Goal: Task Accomplishment & Management: Manage account settings

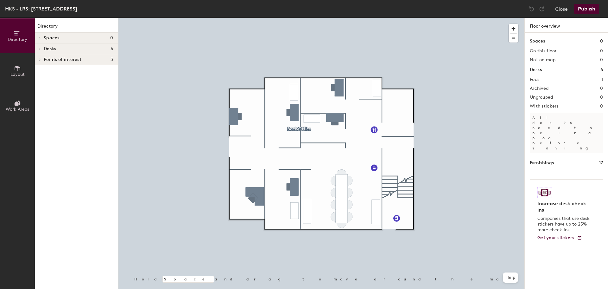
click at [39, 48] on icon at bounding box center [40, 48] width 3 height 3
click at [18, 73] on span "Layout" at bounding box center [17, 74] width 14 height 5
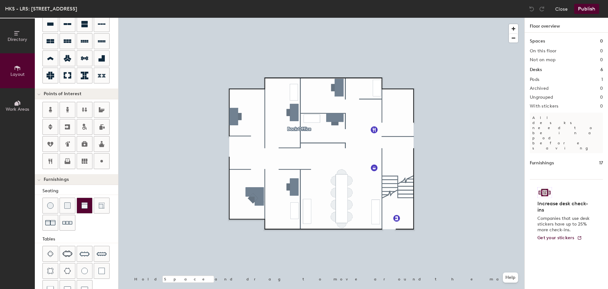
scroll to position [95, 0]
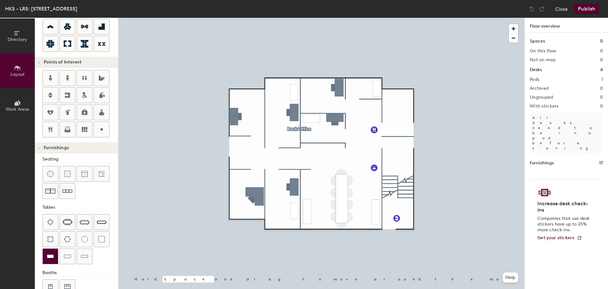
click at [51, 256] on img at bounding box center [50, 256] width 7 height 6
click at [47, 255] on img at bounding box center [50, 256] width 7 height 6
click at [63, 257] on div at bounding box center [67, 255] width 15 height 15
click at [64, 257] on img at bounding box center [67, 256] width 7 height 6
click at [79, 255] on div at bounding box center [84, 255] width 15 height 15
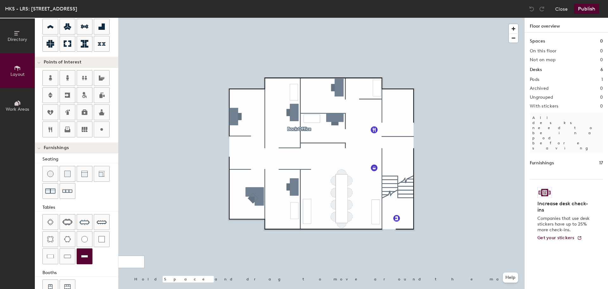
click at [83, 255] on img at bounding box center [84, 256] width 7 height 6
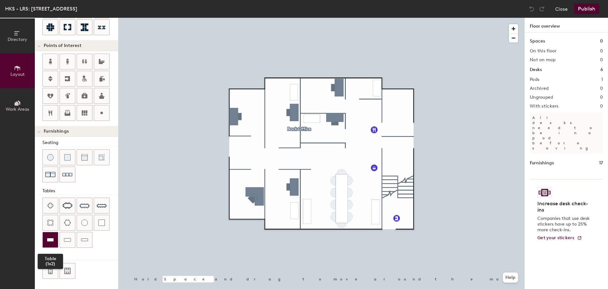
click at [50, 240] on img at bounding box center [50, 239] width 7 height 6
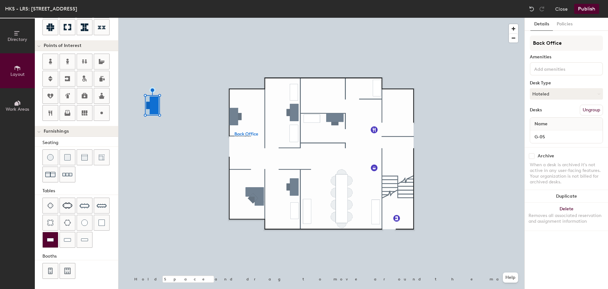
click at [52, 238] on img at bounding box center [50, 239] width 7 height 6
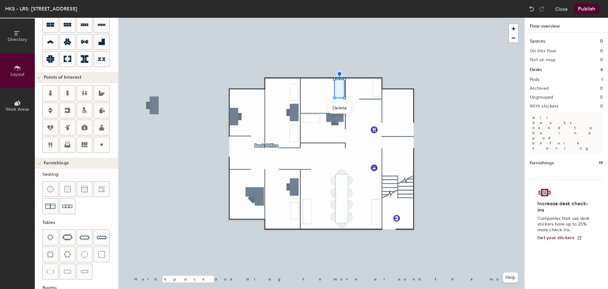
scroll to position [48, 0]
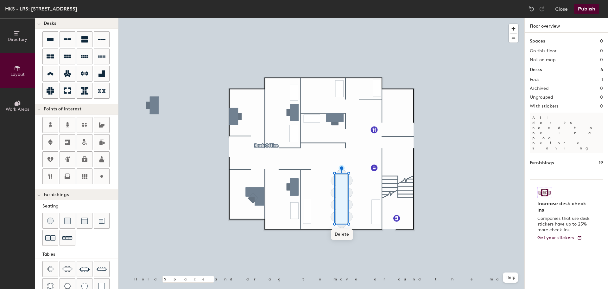
click at [342, 235] on span "Delete" at bounding box center [342, 234] width 22 height 11
click at [342, 189] on span "Delete" at bounding box center [342, 190] width 22 height 11
click at [350, 194] on span "Delete" at bounding box center [348, 196] width 22 height 11
click at [338, 196] on span "Delete" at bounding box center [336, 196] width 22 height 11
click at [336, 208] on span "Delete" at bounding box center [336, 208] width 22 height 11
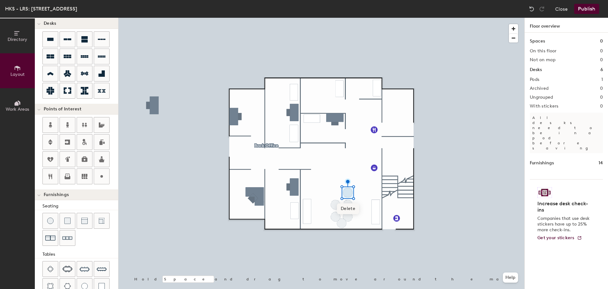
click at [351, 206] on span "Delete" at bounding box center [348, 208] width 22 height 11
click at [351, 217] on span "Delete" at bounding box center [348, 220] width 22 height 11
click at [336, 219] on span "Delete" at bounding box center [336, 220] width 22 height 11
click at [334, 230] on span "Delete" at bounding box center [336, 232] width 22 height 11
click at [351, 230] on span "Delete" at bounding box center [348, 232] width 22 height 11
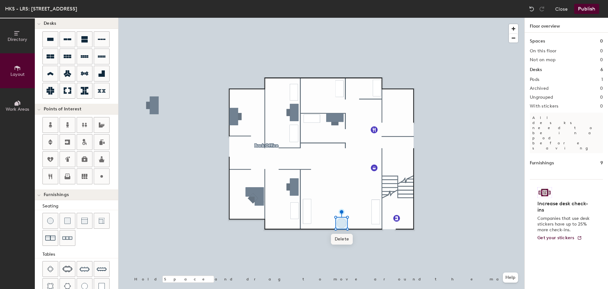
click at [346, 236] on span "Delete" at bounding box center [342, 238] width 22 height 11
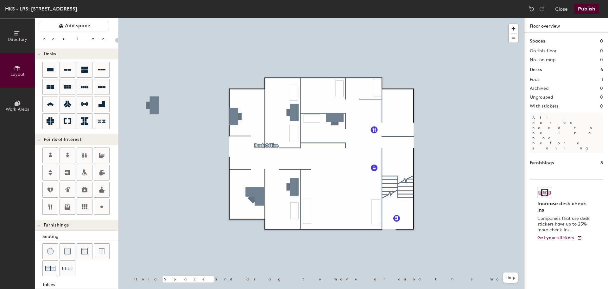
scroll to position [16, 0]
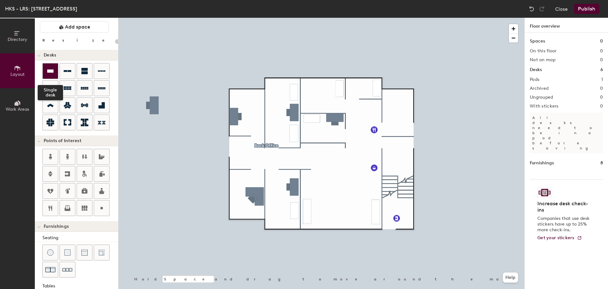
click at [49, 72] on icon at bounding box center [50, 70] width 6 height 3
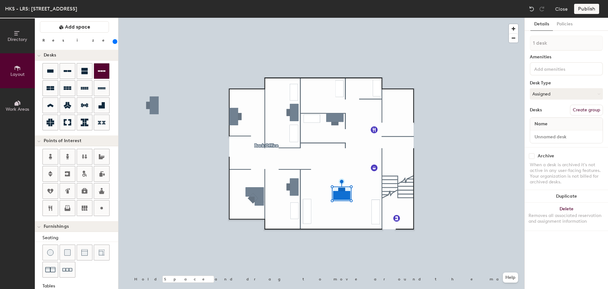
click at [336, 18] on div at bounding box center [321, 18] width 406 height 0
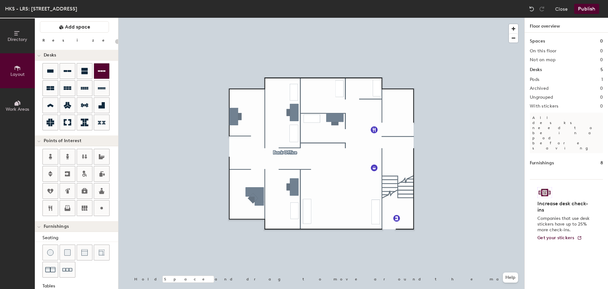
type input "20"
click at [18, 110] on span "Work Areas" at bounding box center [17, 108] width 23 height 5
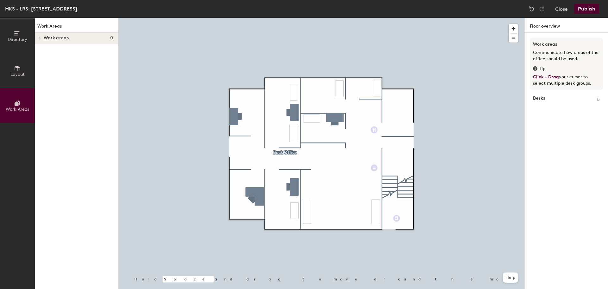
click at [40, 37] on icon at bounding box center [40, 37] width 3 height 3
click at [18, 72] on span "Layout" at bounding box center [17, 74] width 14 height 5
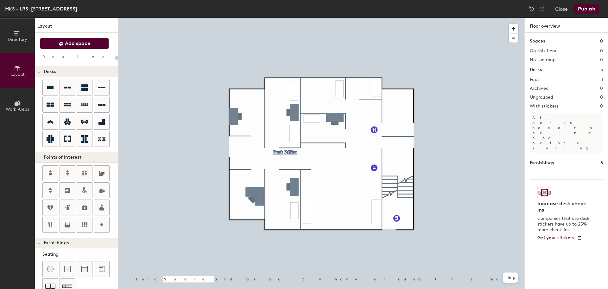
click at [77, 46] on span "Add space" at bounding box center [77, 43] width 25 height 6
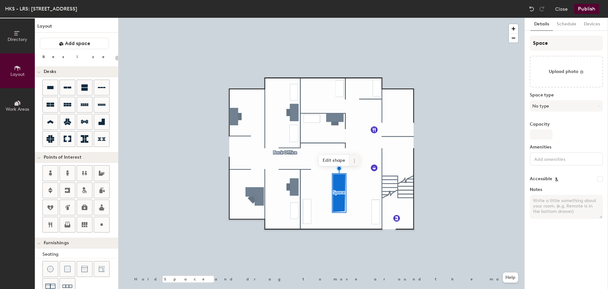
click at [356, 162] on icon at bounding box center [354, 160] width 5 height 5
click at [358, 196] on span "Delete" at bounding box center [377, 196] width 56 height 11
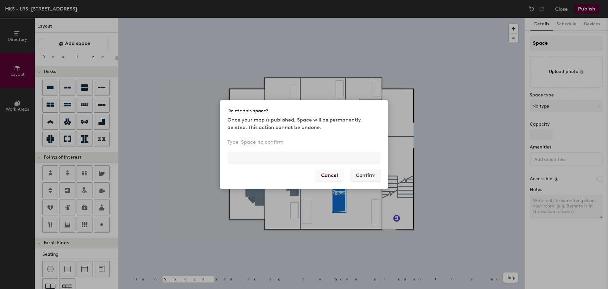
click at [330, 178] on button "Cancel" at bounding box center [330, 175] width 28 height 12
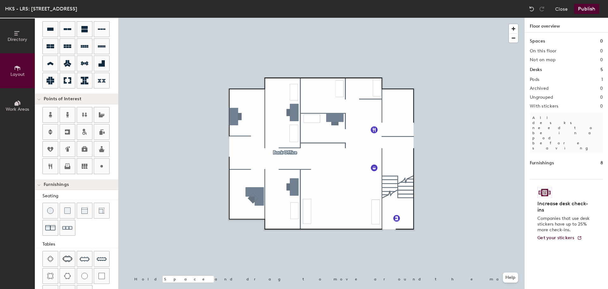
scroll to position [48, 0]
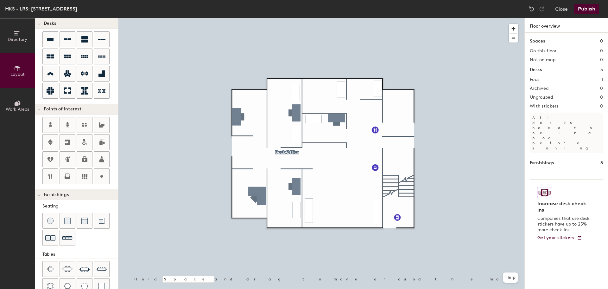
click at [584, 11] on button "Publish" at bounding box center [586, 9] width 25 height 10
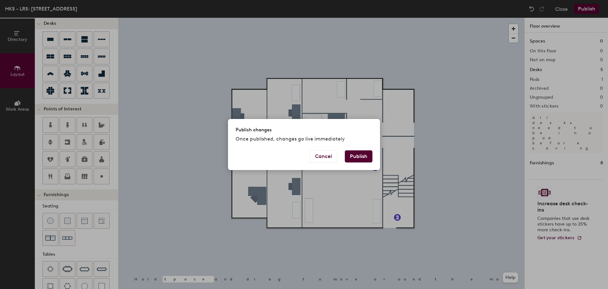
click at [356, 159] on button "Publish" at bounding box center [359, 156] width 28 height 12
type input "20"
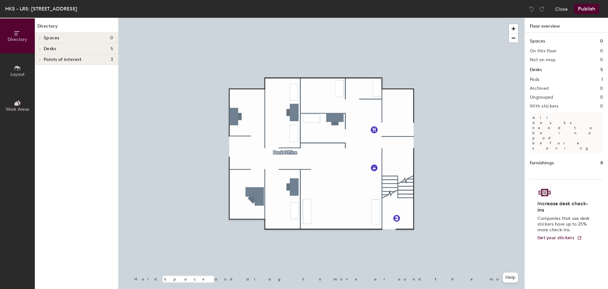
click at [16, 69] on icon at bounding box center [17, 68] width 7 height 7
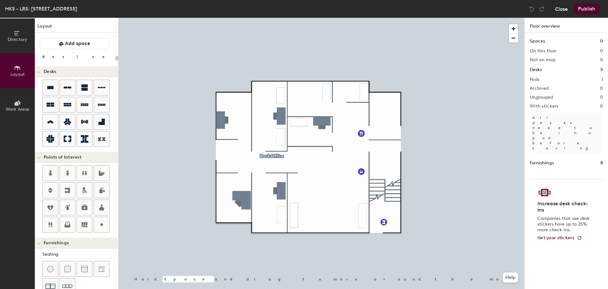
click at [558, 10] on button "Close" at bounding box center [561, 9] width 13 height 10
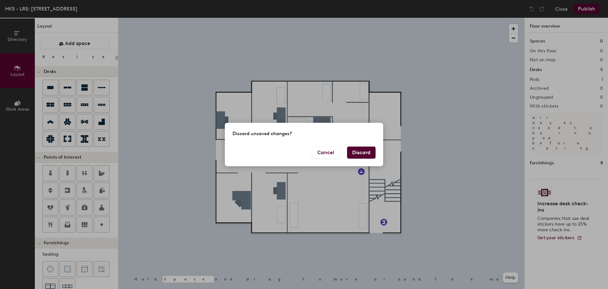
click at [354, 154] on button "Discard" at bounding box center [361, 152] width 29 height 12
type input "20"
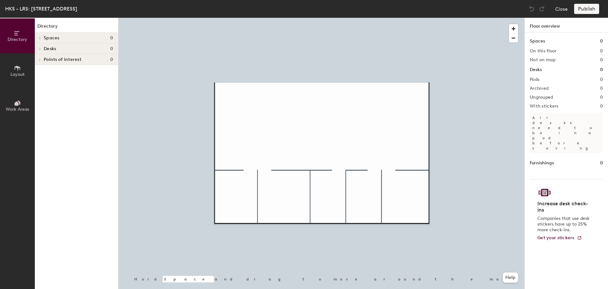
click at [22, 65] on button "Layout" at bounding box center [17, 70] width 35 height 35
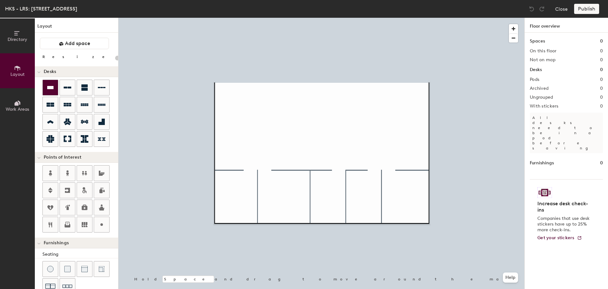
click at [49, 86] on icon at bounding box center [50, 87] width 6 height 3
click at [52, 90] on icon at bounding box center [51, 88] width 8 height 8
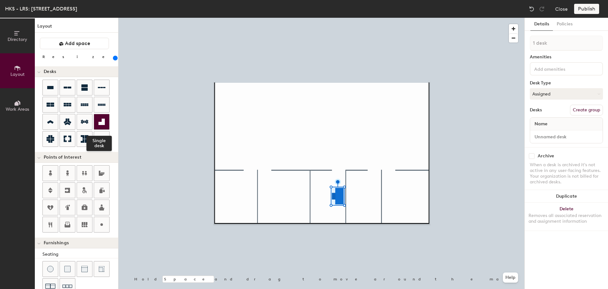
click at [106, 122] on div at bounding box center [101, 121] width 15 height 15
click at [99, 121] on icon at bounding box center [102, 122] width 8 height 8
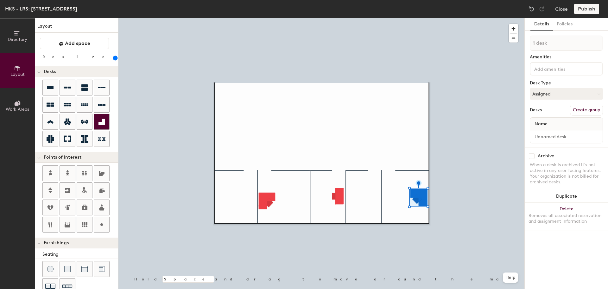
click at [106, 123] on div at bounding box center [101, 121] width 15 height 15
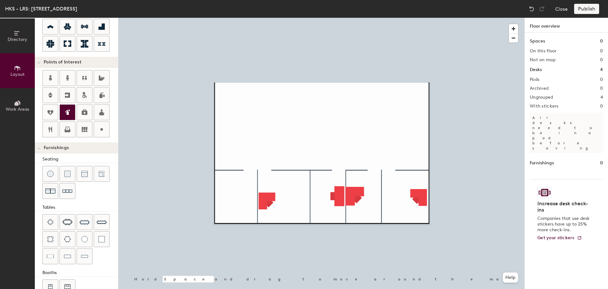
scroll to position [111, 0]
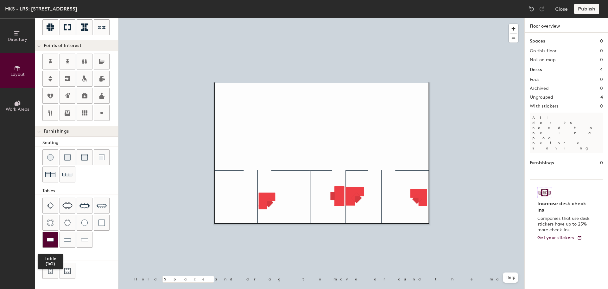
click at [51, 237] on img at bounding box center [50, 239] width 7 height 6
click at [269, 18] on div at bounding box center [321, 18] width 406 height 0
click at [267, 18] on div at bounding box center [321, 18] width 406 height 0
click at [270, 18] on div at bounding box center [321, 18] width 406 height 0
click at [583, 8] on div "Publish" at bounding box center [588, 9] width 29 height 10
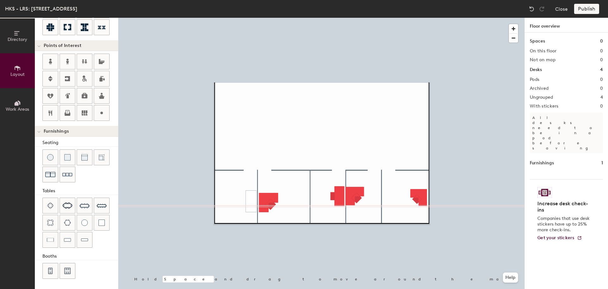
click at [585, 9] on div "Publish" at bounding box center [588, 9] width 29 height 10
click at [536, 79] on h2 "Pods" at bounding box center [535, 79] width 10 height 5
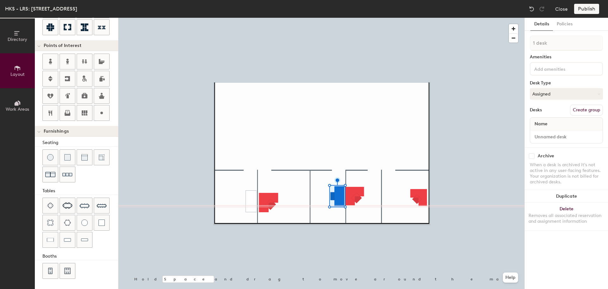
type input "280"
click at [577, 111] on button "Create group" at bounding box center [586, 110] width 33 height 11
type input "P"
type input "Front"
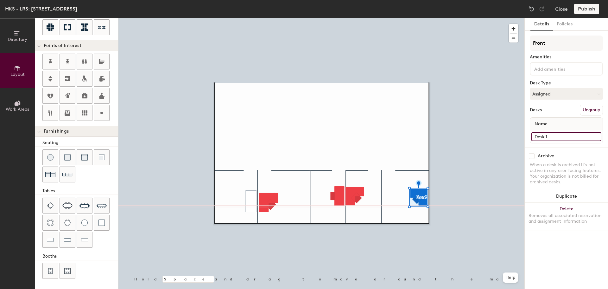
click at [549, 135] on input "Desk 1" at bounding box center [566, 136] width 70 height 9
type input "G-16"
type input "320"
click at [555, 137] on input at bounding box center [566, 136] width 70 height 9
type input "G"
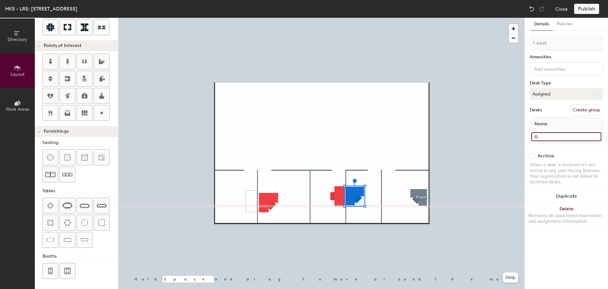
type input "320"
type input "G-"
type input "320"
type input "G-1"
type input "320"
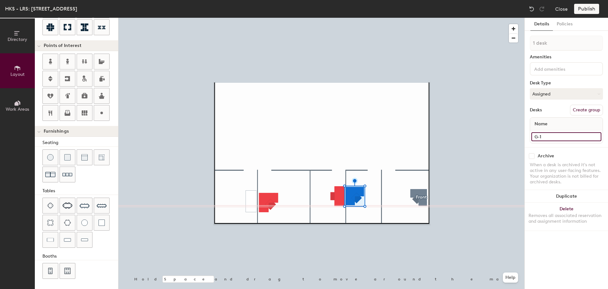
type input "G-14"
type input "320"
type input "G-14B"
type input "320"
type input "G-14B"
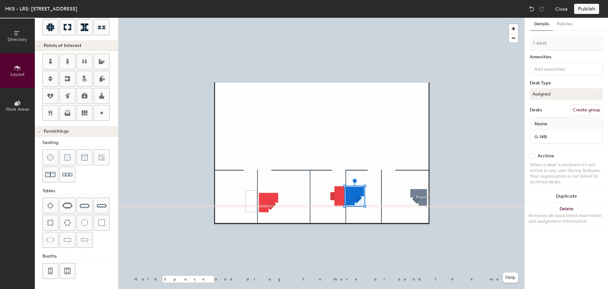
click at [554, 107] on div "Desks Create group" at bounding box center [566, 110] width 73 height 11
click at [575, 108] on button "Create group" at bounding box center [586, 110] width 33 height 11
type input "320"
drag, startPoint x: 549, startPoint y: 40, endPoint x: 510, endPoint y: 42, distance: 38.7
click at [510, 42] on div "Directory Layout Work Areas Layout Add space Resize Desks Points of Interest Fu…" at bounding box center [304, 153] width 608 height 271
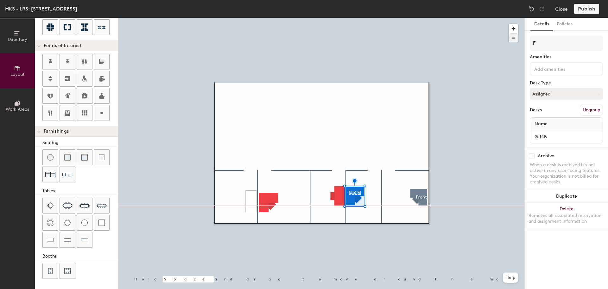
type input "Fr"
type input "320"
type input "Fro"
type input "320"
type input "Fron"
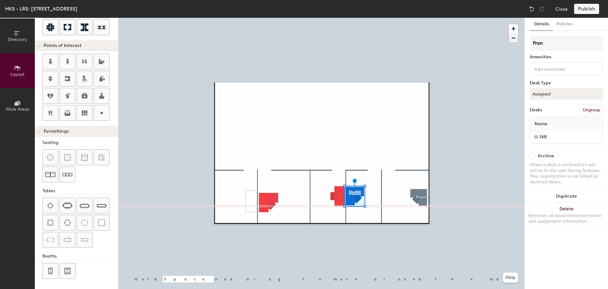
type input "320"
type input "Front"
type input "320"
type input "Front"
click at [486, 18] on div at bounding box center [321, 18] width 406 height 0
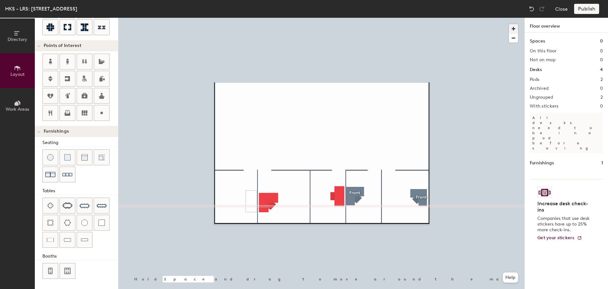
type input "280"
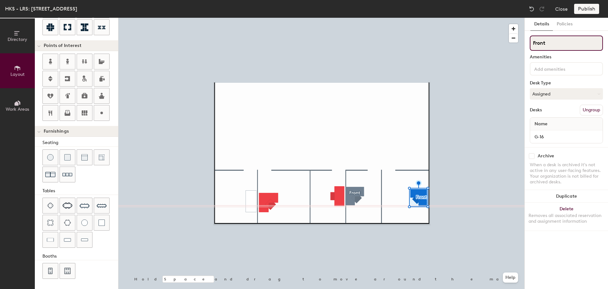
click at [553, 41] on input "Front" at bounding box center [566, 42] width 73 height 15
click at [502, 41] on div "Directory Layout Work Areas Layout Add space Resize Desks Points of Interest Fu…" at bounding box center [304, 153] width 608 height 271
type input "G-16"
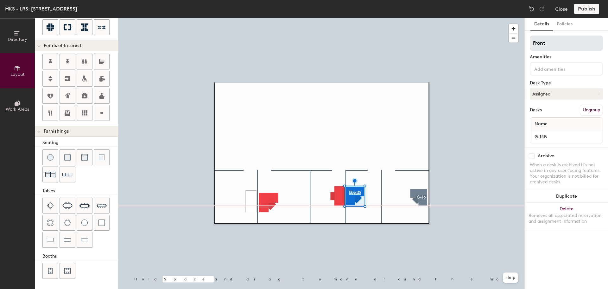
type input "320"
click at [552, 44] on input "Front" at bounding box center [566, 42] width 73 height 15
drag, startPoint x: 552, startPoint y: 44, endPoint x: 516, endPoint y: 42, distance: 36.5
click at [516, 42] on div "Directory Layout Work Areas Layout Add space Resize Desks Points of Interest Fu…" at bounding box center [304, 153] width 608 height 271
type input "G"
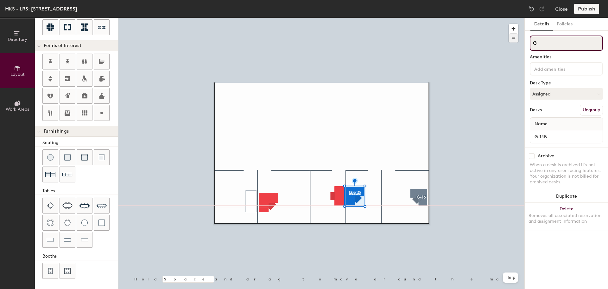
type input "320"
type input "G-"
type input "320"
type input "G-1"
type input "320"
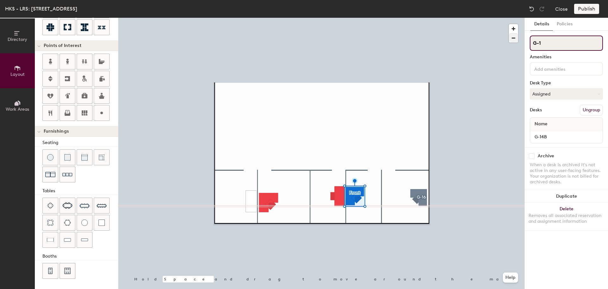
type input "G-14"
type input "320"
type input "G-14B"
type input "320"
type input "G-14B"
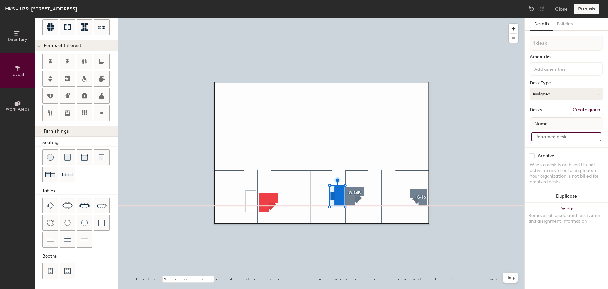
type input "340"
click at [557, 133] on input at bounding box center [566, 136] width 70 height 9
type input "G"
type input "340"
type input "G-"
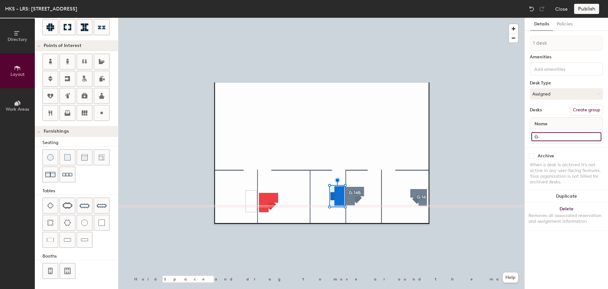
type input "340"
type input "G-1"
type input "340"
type input "G-14"
type input "340"
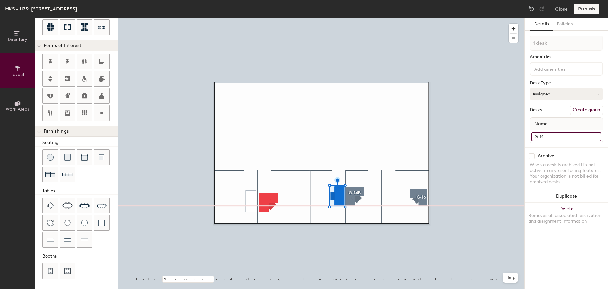
type input "G-14A"
type input "340"
type input "G-14A"
click at [585, 112] on button "Create group" at bounding box center [586, 110] width 33 height 11
type input "340"
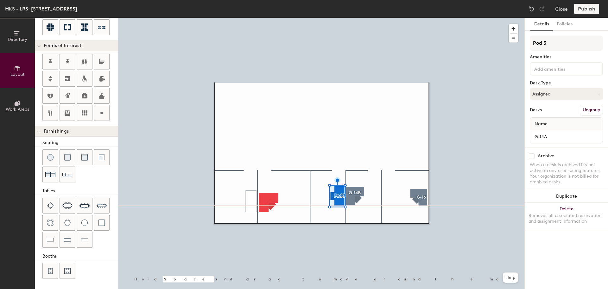
click at [520, 43] on div "Directory Layout Work Areas Layout Add space Resize Desks Points of Interest Fu…" at bounding box center [304, 153] width 608 height 271
type input "G"
type input "340"
type input "G-"
type input "340"
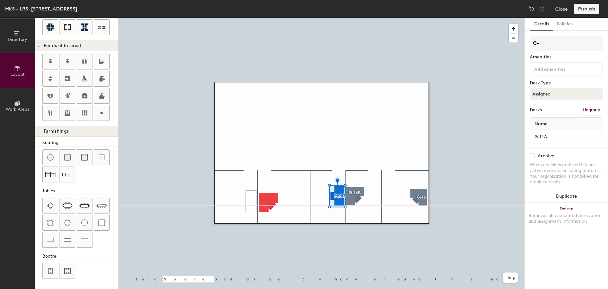
type input "G-1"
type input "340"
type input "G-14"
type input "340"
type input "G-14A"
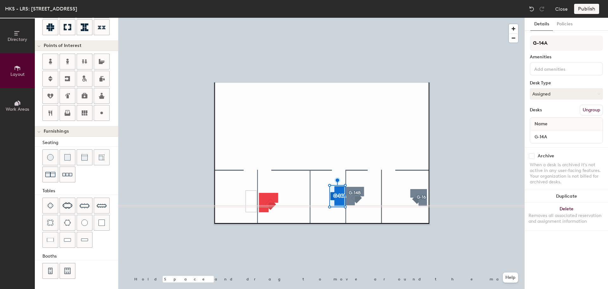
type input "340"
type input "G-14A"
type input "320"
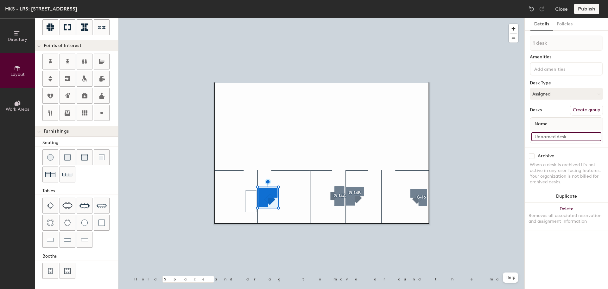
click at [560, 137] on input at bounding box center [566, 136] width 70 height 9
type input "G-12"
click at [583, 107] on button "Create group" at bounding box center [586, 110] width 33 height 11
click at [522, 38] on div "Directory Layout Work Areas Layout Add space Resize Desks Points of Interest Fu…" at bounding box center [304, 153] width 608 height 271
type input "G-12"
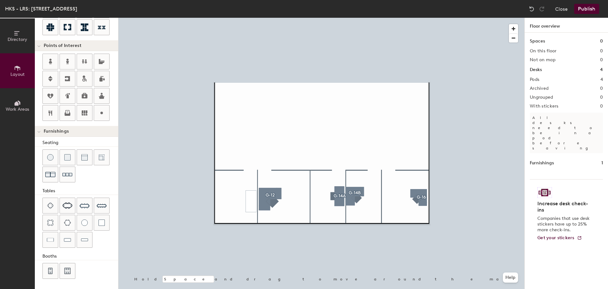
click at [593, 9] on button "Publish" at bounding box center [586, 9] width 25 height 10
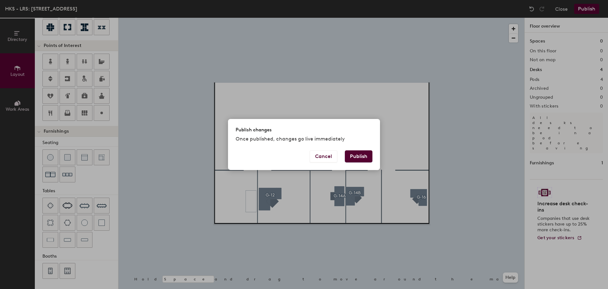
click at [354, 156] on button "Publish" at bounding box center [359, 156] width 28 height 12
type input "20"
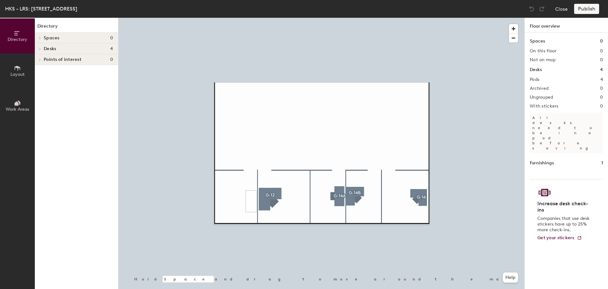
click at [20, 66] on icon at bounding box center [17, 68] width 7 height 7
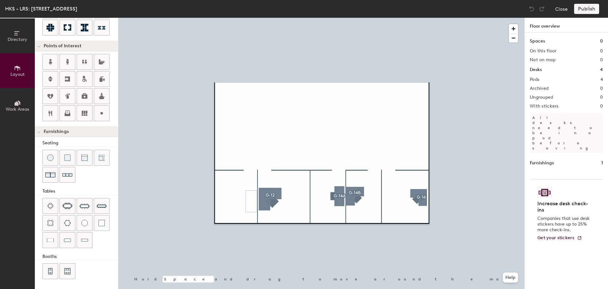
scroll to position [111, 0]
click at [50, 239] on img at bounding box center [50, 239] width 7 height 6
click at [592, 7] on button "Publish" at bounding box center [586, 9] width 25 height 10
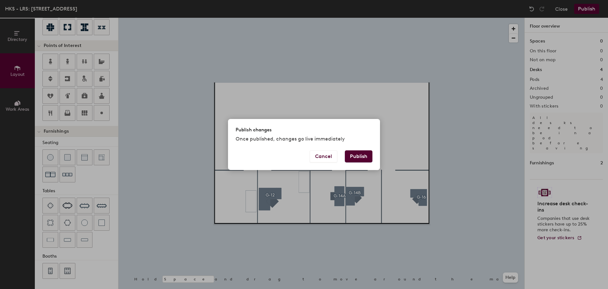
click at [354, 154] on button "Publish" at bounding box center [359, 156] width 28 height 12
type input "20"
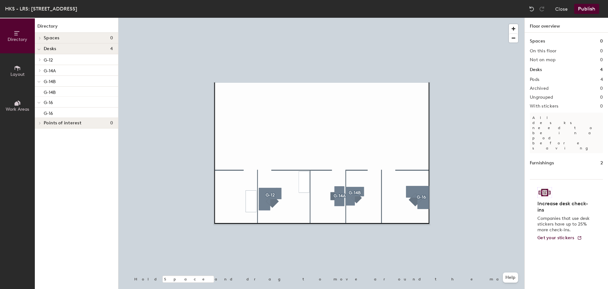
click at [589, 8] on button "Publish" at bounding box center [586, 9] width 25 height 10
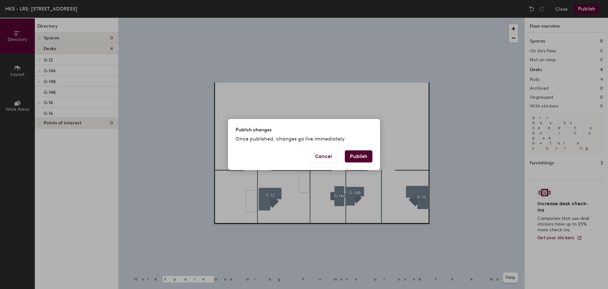
click at [360, 157] on button "Publish" at bounding box center [359, 156] width 28 height 12
